Goal: Task Accomplishment & Management: Use online tool/utility

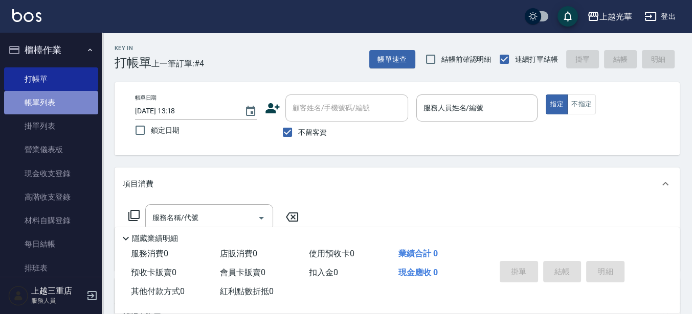
click at [54, 101] on link "帳單列表" at bounding box center [51, 103] width 94 height 24
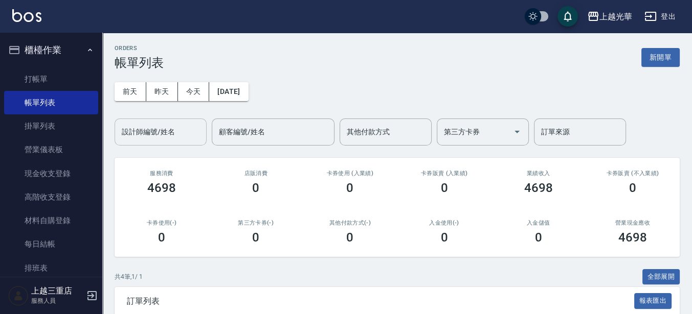
click at [154, 145] on div "設計師編號/姓名" at bounding box center [161, 132] width 92 height 27
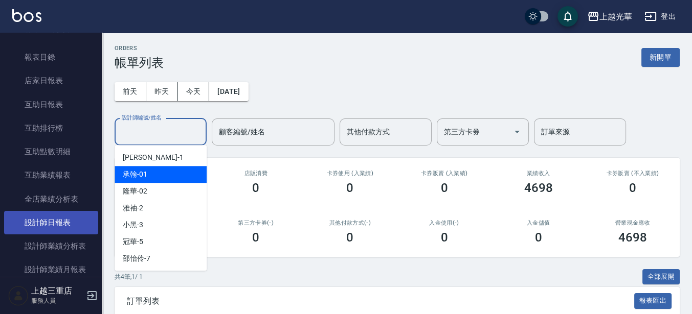
scroll to position [320, 0]
click at [44, 233] on link "設計師日報表" at bounding box center [51, 223] width 94 height 24
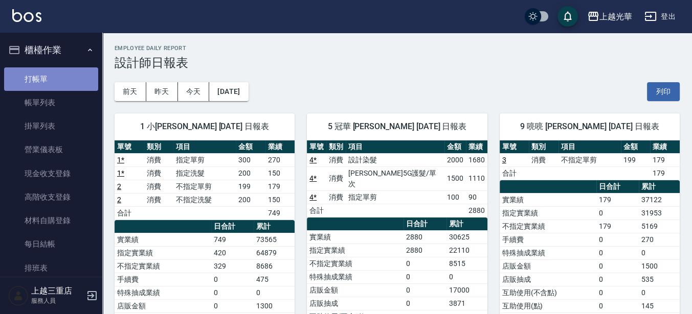
click at [53, 79] on link "打帳單" at bounding box center [51, 79] width 94 height 24
